Goal: Find contact information: Find contact information

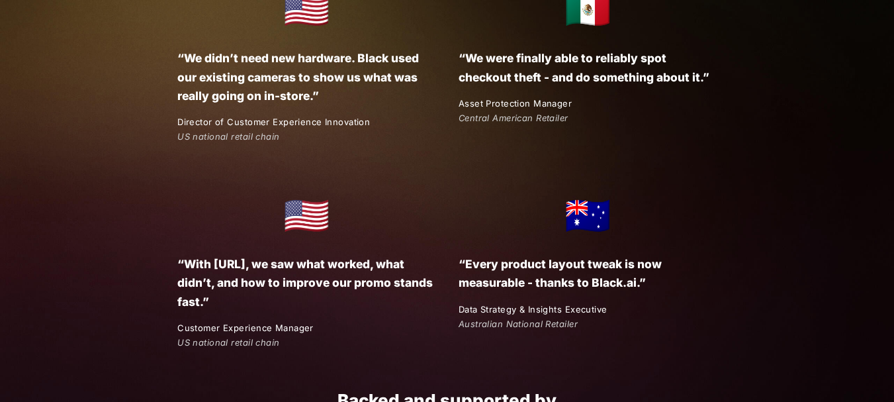
scroll to position [2567, 0]
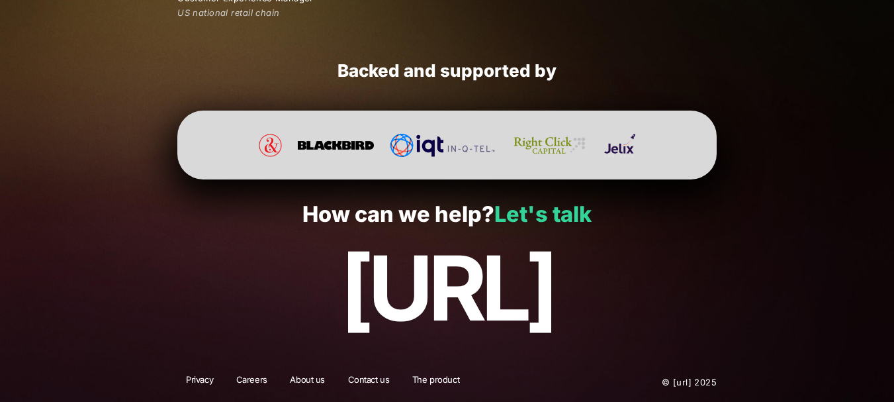
click at [551, 213] on link "Let's talk" at bounding box center [542, 214] width 97 height 26
